Goal: Contribute content: Add original content to the website for others to see

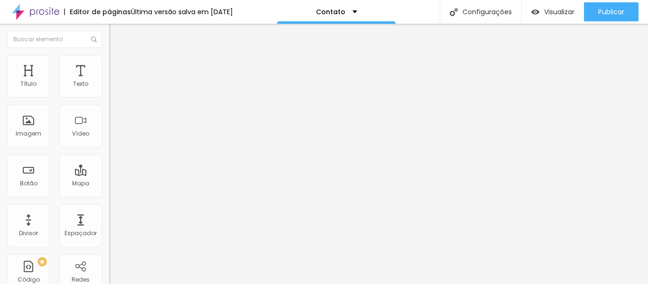
click at [118, 65] on span "Estilo" at bounding box center [125, 61] width 15 height 8
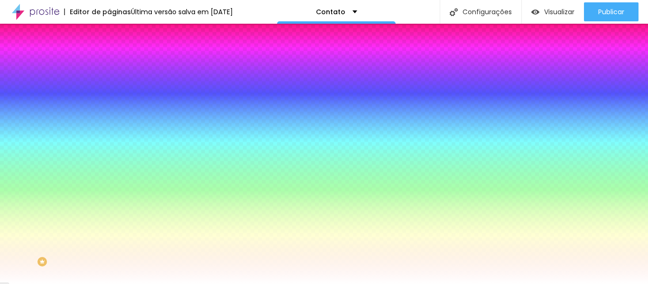
click at [109, 87] on span "Trocar imagem" at bounding box center [135, 83] width 52 height 8
click at [109, 99] on span "Nenhum" at bounding box center [121, 95] width 25 height 8
click at [109, 113] on span "Parallax" at bounding box center [120, 109] width 23 height 8
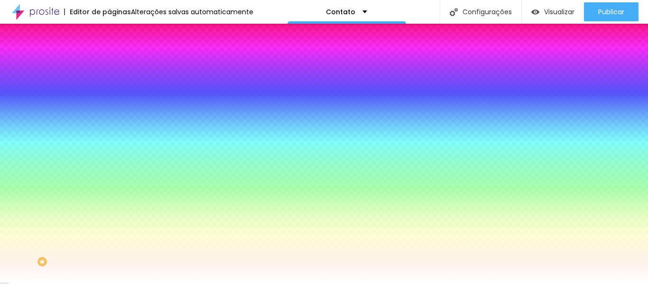
click at [109, 104] on span "Nenhum" at bounding box center [121, 100] width 25 height 8
click at [109, 85] on div "Efeito da Imagem" at bounding box center [163, 83] width 109 height 6
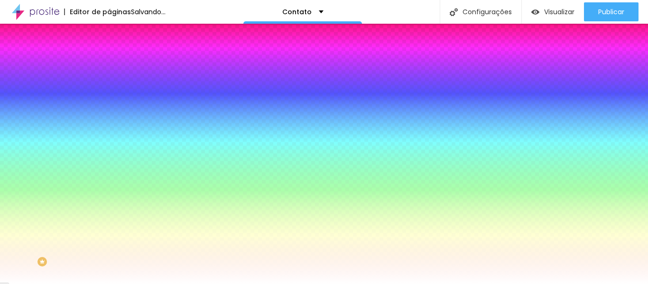
click at [109, 54] on img at bounding box center [113, 50] width 9 height 9
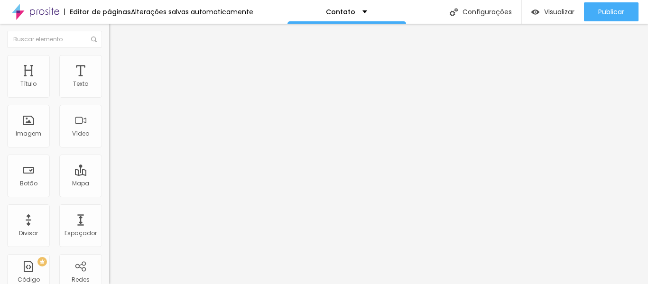
click at [118, 67] on span "Avançado" at bounding box center [133, 71] width 31 height 8
click at [118, 65] on span "Estilo" at bounding box center [125, 61] width 15 height 8
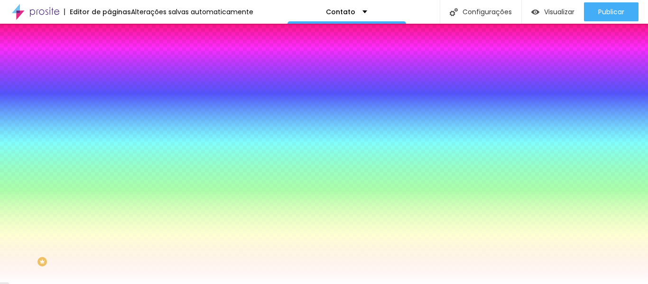
click at [109, 87] on span "Trocar imagem" at bounding box center [135, 83] width 52 height 8
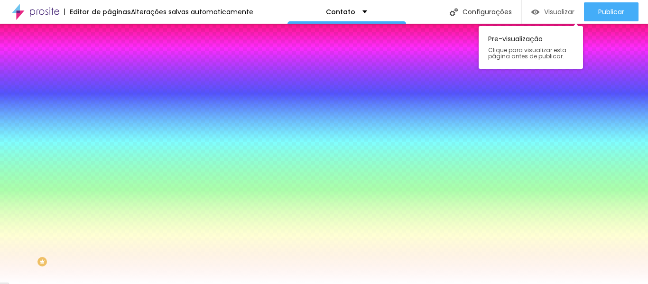
click at [532, 16] on img "button" at bounding box center [535, 12] width 8 height 8
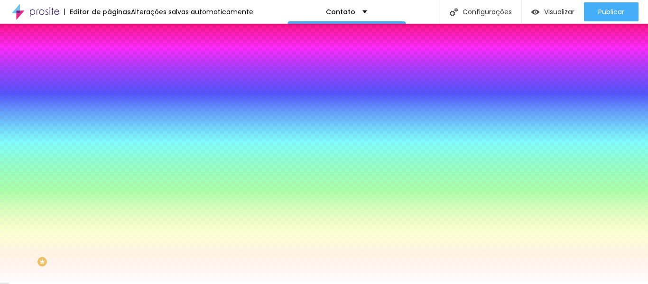
click at [109, 87] on span "Trocar imagem" at bounding box center [135, 83] width 52 height 8
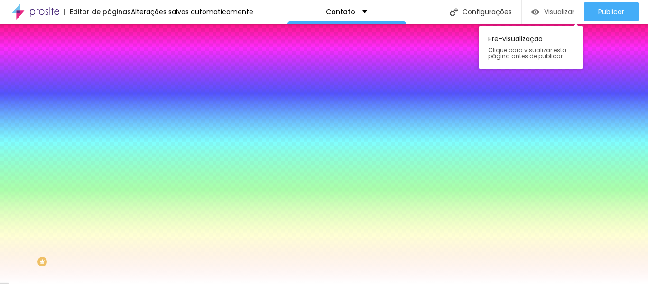
click at [544, 14] on span "Visualizar" at bounding box center [559, 12] width 30 height 8
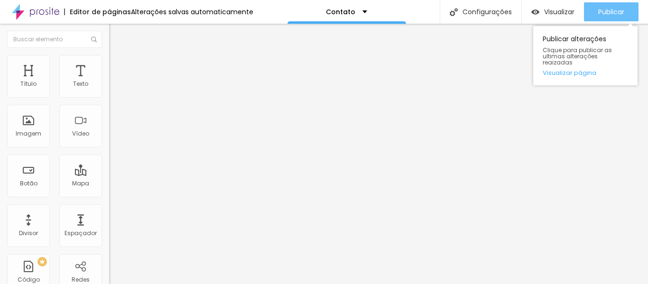
click at [591, 14] on button "Publicar" at bounding box center [611, 11] width 55 height 19
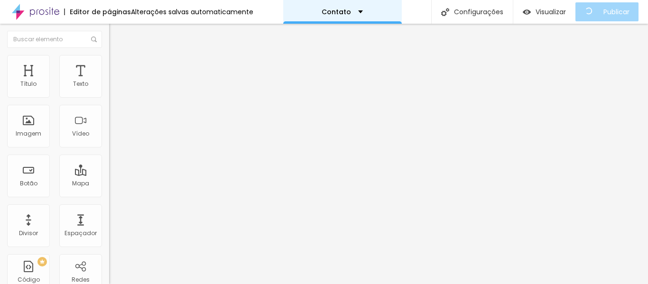
click at [345, 14] on p "Contato" at bounding box center [335, 12] width 29 height 7
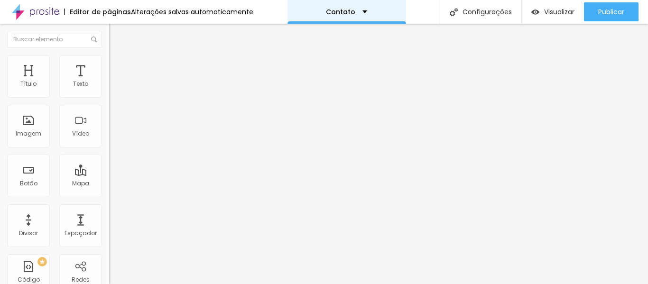
click at [309, 4] on div "Contato" at bounding box center [346, 12] width 119 height 24
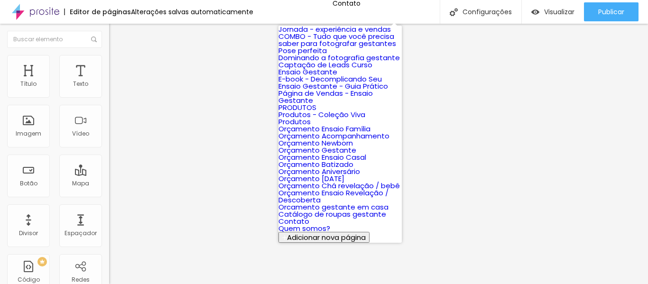
scroll to position [424, 0]
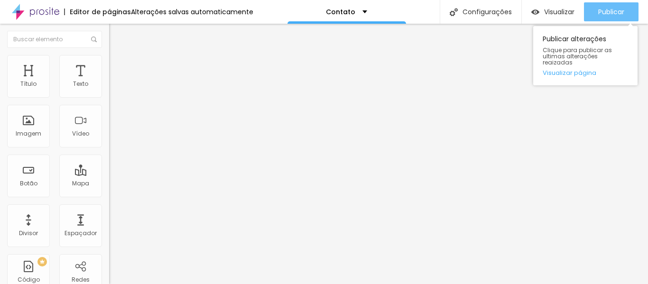
click at [606, 18] on div "Publicar" at bounding box center [611, 11] width 26 height 19
